Goal: Transaction & Acquisition: Purchase product/service

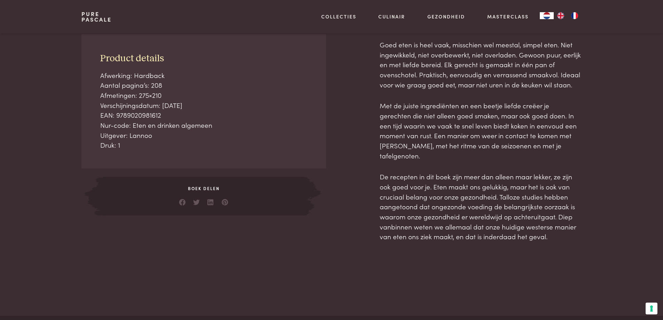
scroll to position [313, 0]
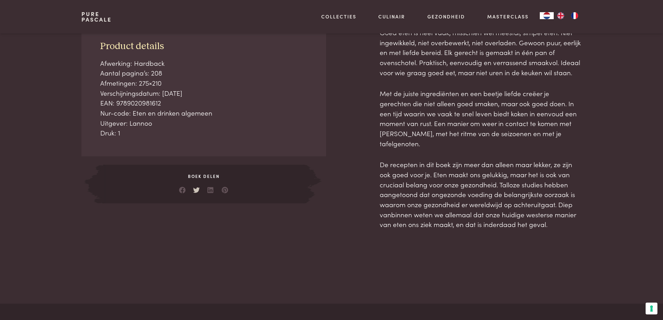
click at [195, 190] on link at bounding box center [196, 188] width 7 height 7
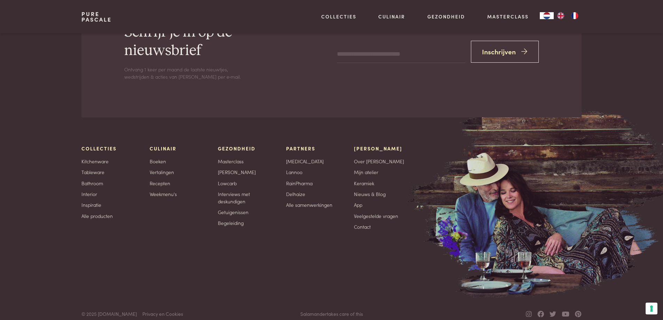
scroll to position [2056, 0]
click at [650, 307] on button "Uw voorkeuren voor toestemming voor trackingtechnologieën" at bounding box center [651, 308] width 12 height 12
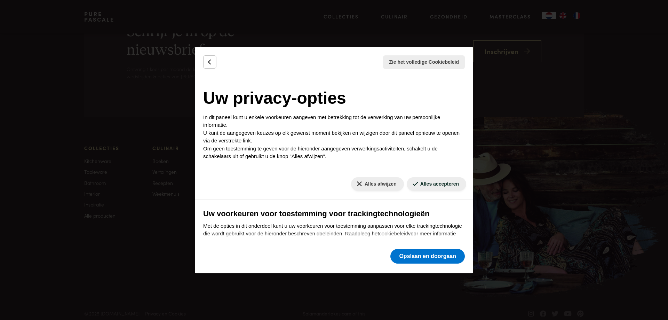
click at [650, 308] on div "Zie het volledige Cookiebeleid Cookiebeleid Uw TCF-gerelateerde voorkeuren De h…" at bounding box center [334, 160] width 668 height 320
click at [210, 61] on icon "Terug" at bounding box center [209, 61] width 7 height 7
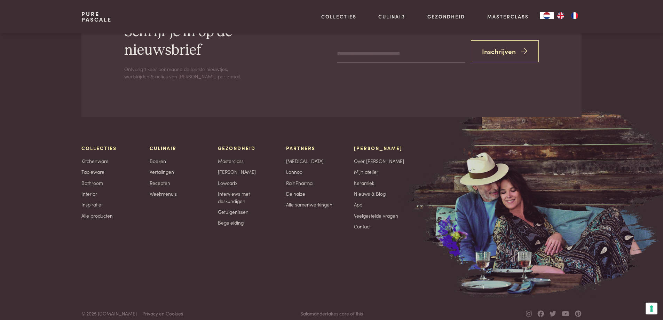
click at [336, 41] on div "Schrijf je in op de nieuwsbrief Ontvang 1 keer per maand de laatste nieuwtjes, …" at bounding box center [331, 51] width 500 height 57
click at [341, 46] on input "email" at bounding box center [401, 54] width 128 height 17
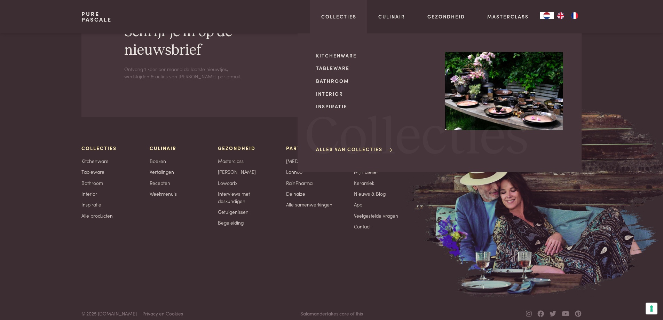
click at [347, 43] on div "Kitchenware Tableware Bathroom Interior Inspiratie Alles van Collecties Collect…" at bounding box center [440, 102] width 284 height 138
click at [326, 48] on div "Kitchenware Tableware Bathroom Interior Inspiratie Alles van Collecties Collect…" at bounding box center [440, 102] width 284 height 138
click at [325, 65] on link "Tableware" at bounding box center [375, 67] width 118 height 7
click at [343, 76] on div "Kitchenware Tableware Bathroom Interior Inspiratie Alles van Collecties" at bounding box center [375, 103] width 118 height 102
